Goal: Task Accomplishment & Management: Use online tool/utility

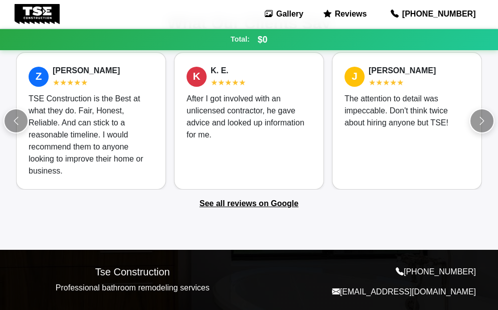
click at [356, 209] on div "What Our Clients Say Z [PERSON_NAME] ★★★★★ TSE Construction is the Best at what…" at bounding box center [249, 103] width 498 height 292
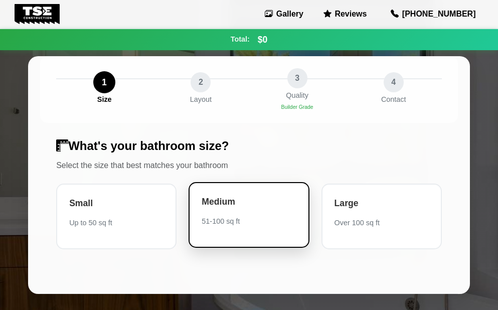
click at [243, 207] on div "Medium" at bounding box center [248, 201] width 94 height 13
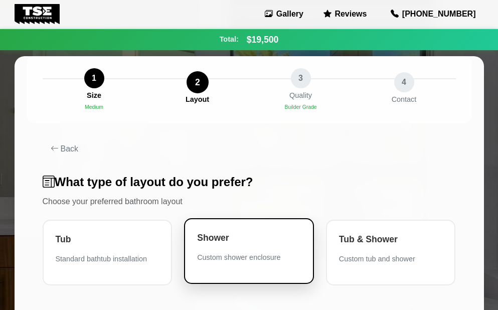
click at [249, 248] on div "Shower Custom shower enclosure" at bounding box center [249, 251] width 130 height 66
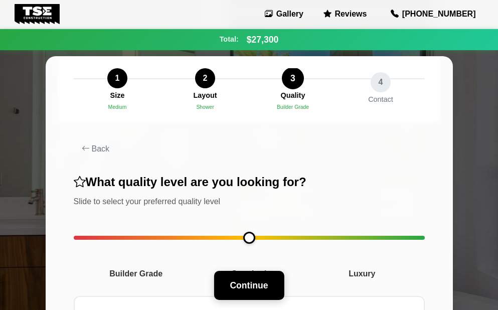
click at [250, 282] on button "Continue" at bounding box center [248, 285] width 70 height 29
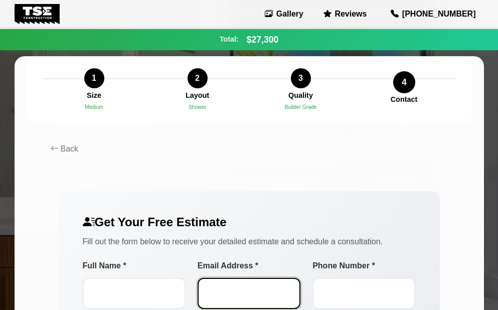
click at [251, 291] on input "Email Address *" at bounding box center [248, 293] width 103 height 31
click at [382, 172] on div "Back Get Your Free Estimate Fill out the form below to receive your detailed es…" at bounding box center [249, 270] width 445 height 295
click at [383, 171] on div "Back Get Your Free Estimate Fill out the form below to receive your detailed es…" at bounding box center [249, 270] width 445 height 295
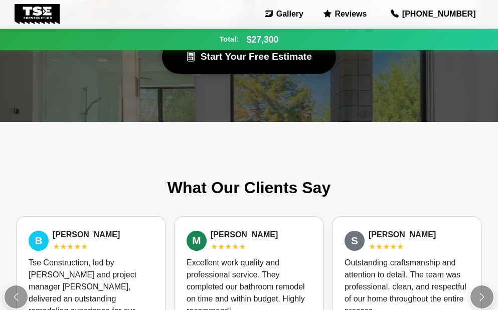
scroll to position [1051, 0]
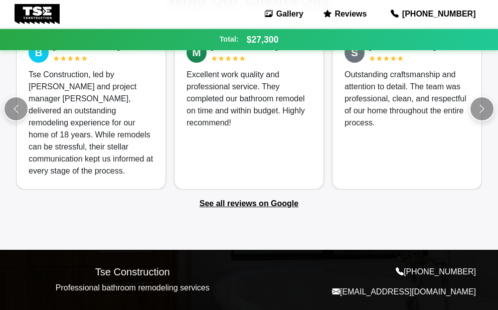
click at [208, 107] on div "Excellent work quality and professional service. They completed our bathroom re…" at bounding box center [248, 99] width 125 height 60
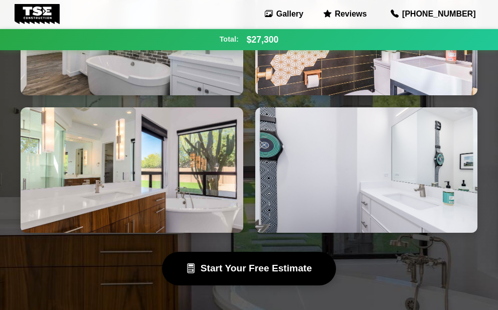
scroll to position [449, 0]
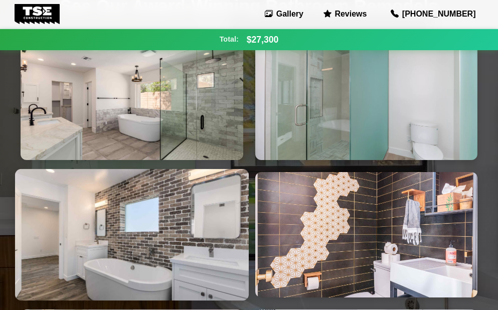
click at [116, 183] on img at bounding box center [132, 234] width 234 height 132
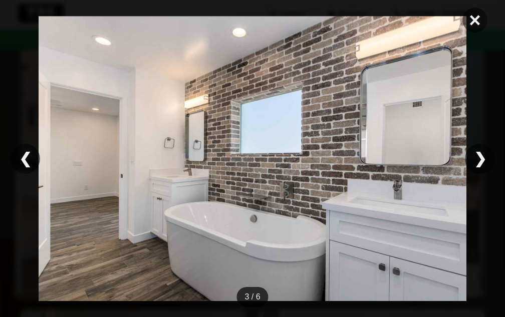
click at [116, 183] on img at bounding box center [252, 159] width 454 height 286
click at [468, 22] on span "×" at bounding box center [475, 20] width 25 height 25
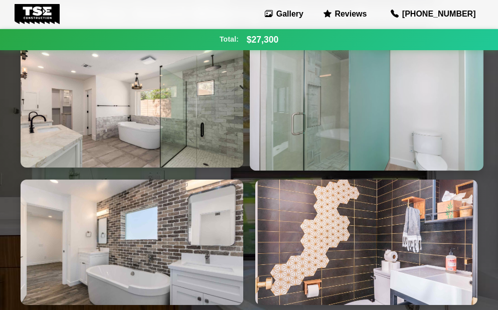
scroll to position [0, 0]
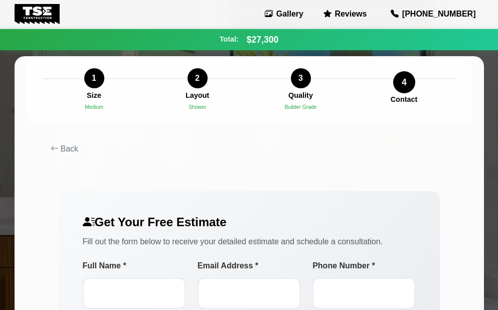
click at [398, 169] on div "Back Get Your Free Estimate Fill out the form below to receive your detailed es…" at bounding box center [249, 270] width 445 height 295
